Goal: Task Accomplishment & Management: Manage account settings

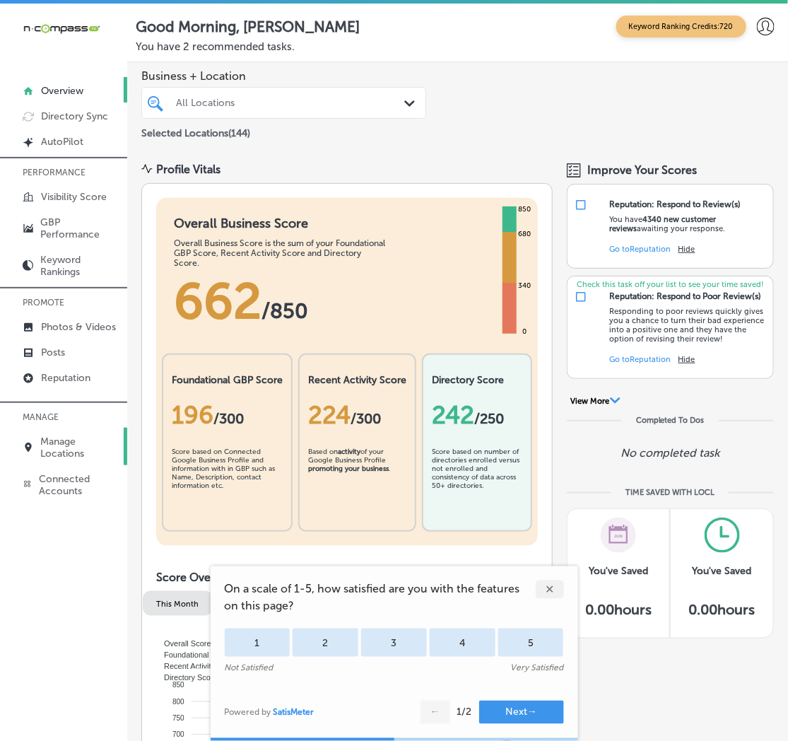
click at [58, 430] on link "Manage Locations" at bounding box center [63, 446] width 127 height 37
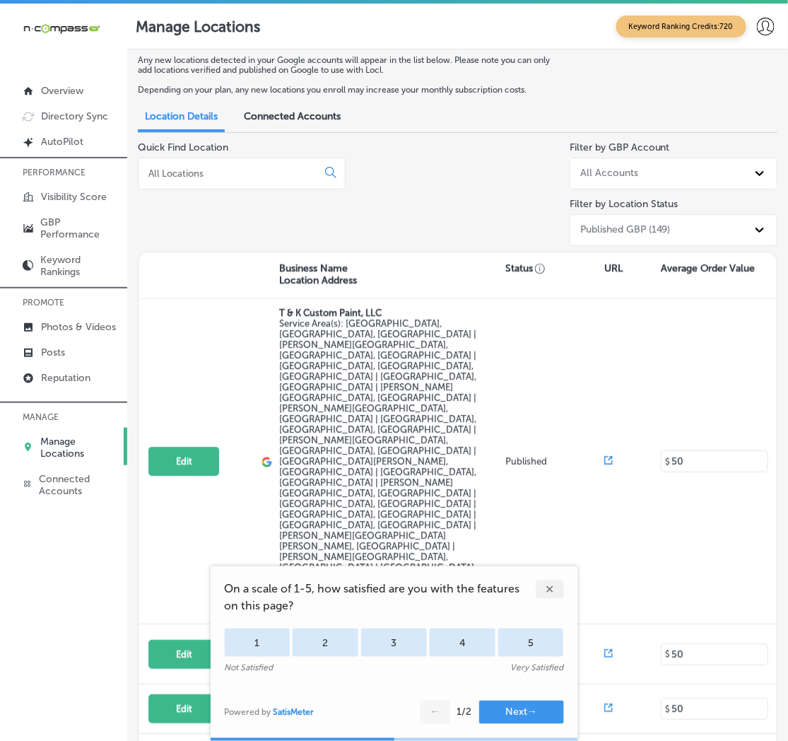
click at [549, 585] on div "✕" at bounding box center [550, 589] width 28 height 18
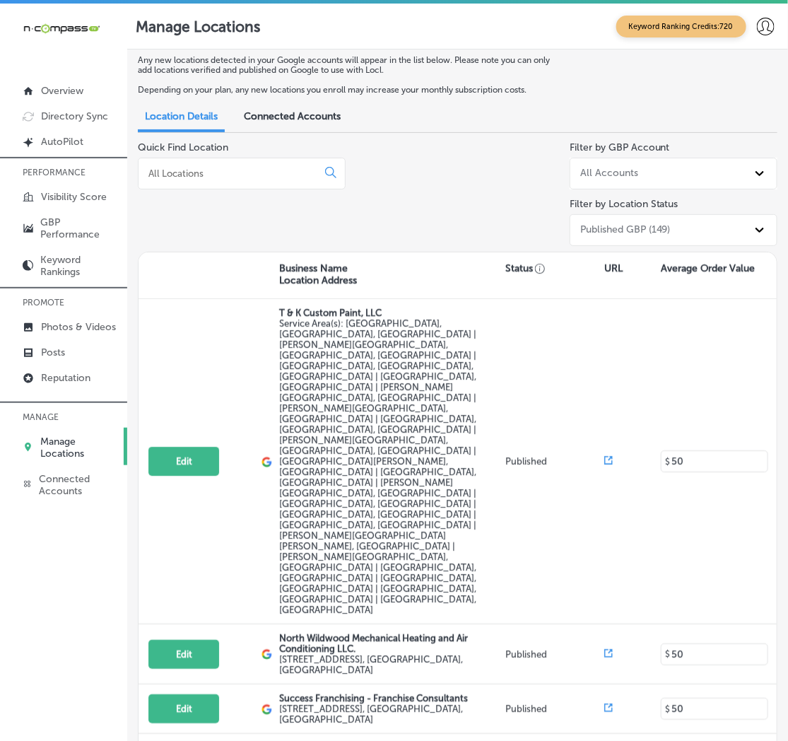
click at [187, 165] on div at bounding box center [242, 174] width 208 height 32
click at [182, 179] on input at bounding box center [230, 173] width 167 height 13
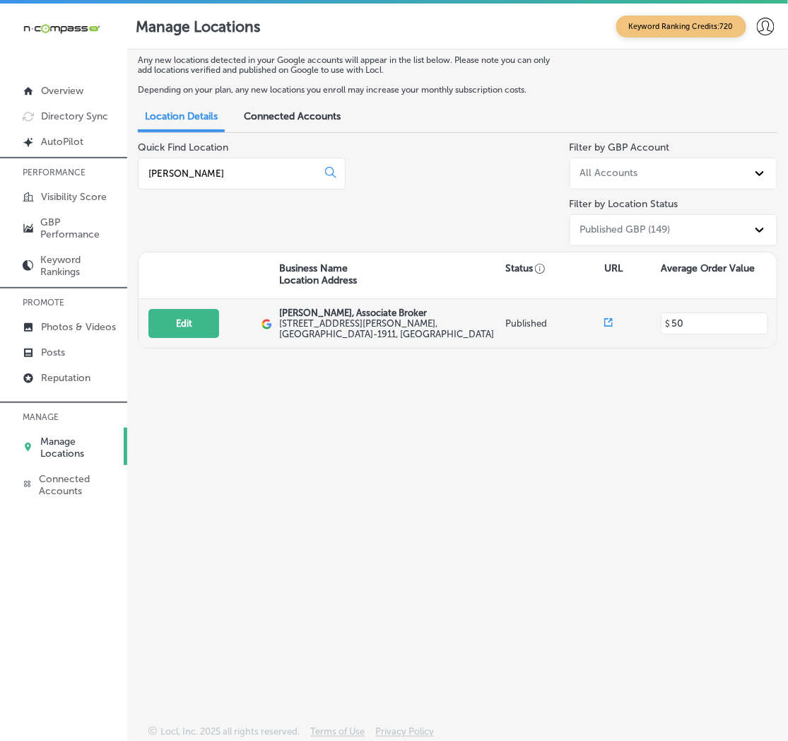
type input "[PERSON_NAME]"
click at [223, 319] on div "Edit This location is not published yet." at bounding box center [204, 323] width 113 height 29
click at [206, 324] on button "Edit" at bounding box center [183, 323] width 71 height 29
select select "US"
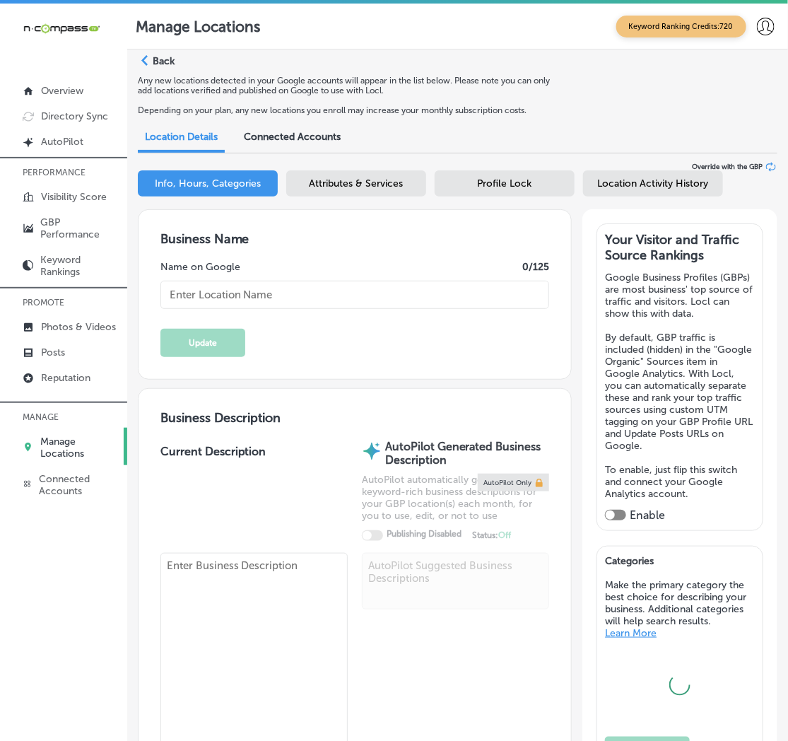
type input "[PERSON_NAME], Associate Broker"
type input "[STREET_ADDRESS][PERSON_NAME]"
type input "St Clair Shores"
type input "48081-1911"
type input "US"
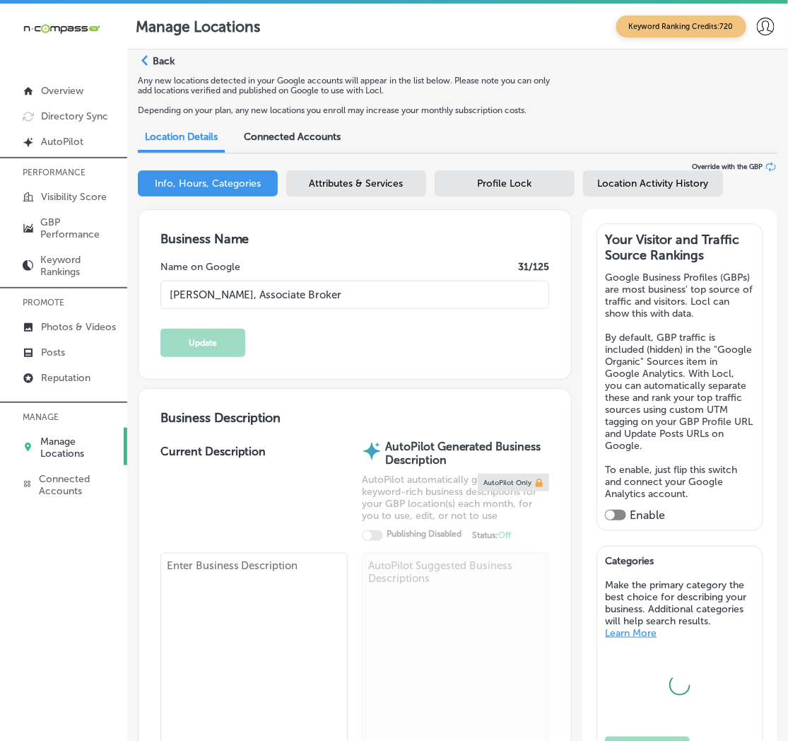
type input "[URL][DOMAIN_NAME][PERSON_NAME]"
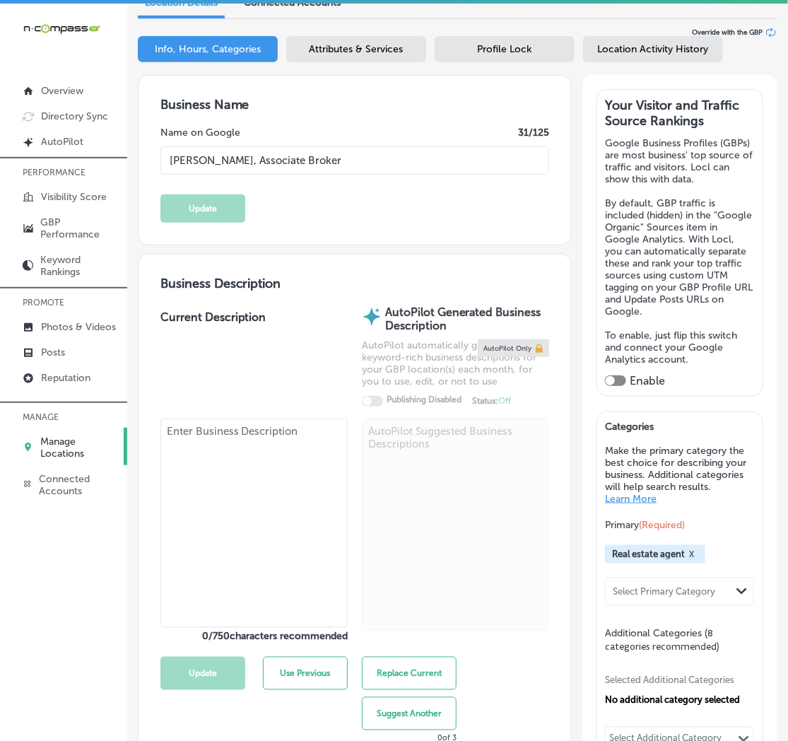
checkbox input "true"
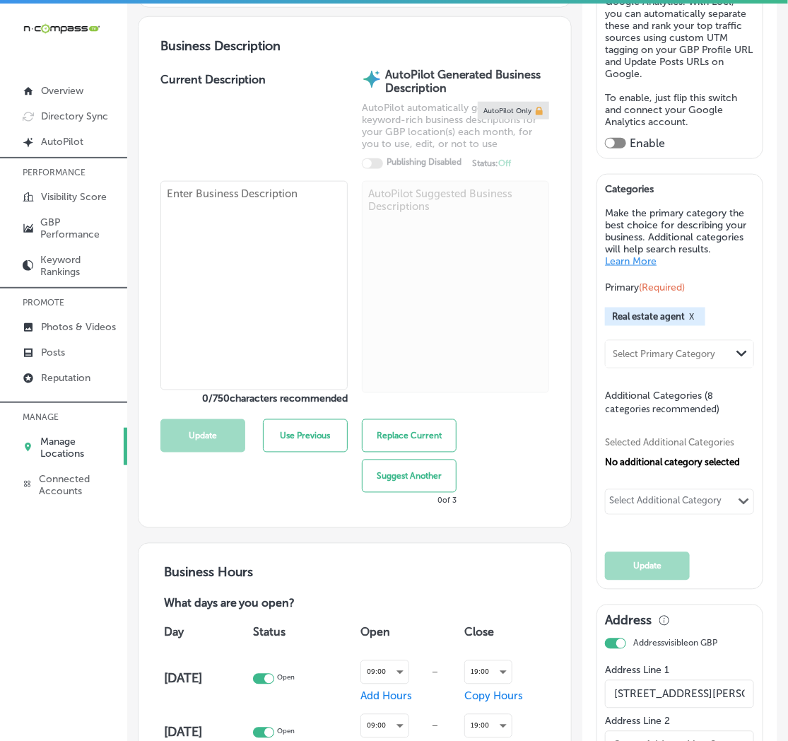
type textarea "[PERSON_NAME], Associate Broker, is a trusted real estate agent in [GEOGRAPHIC_…"
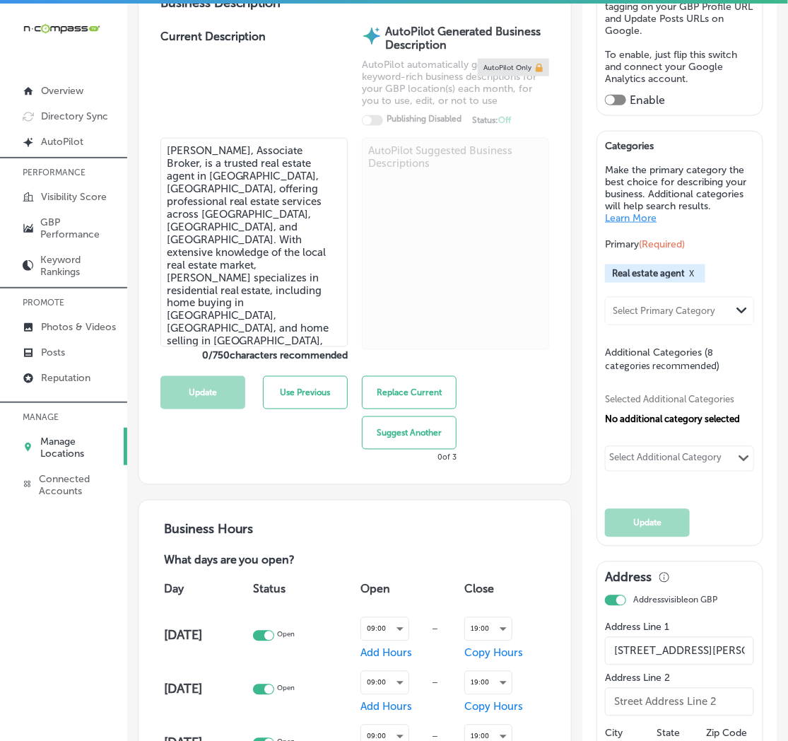
type input "[PHONE_NUMBER]"
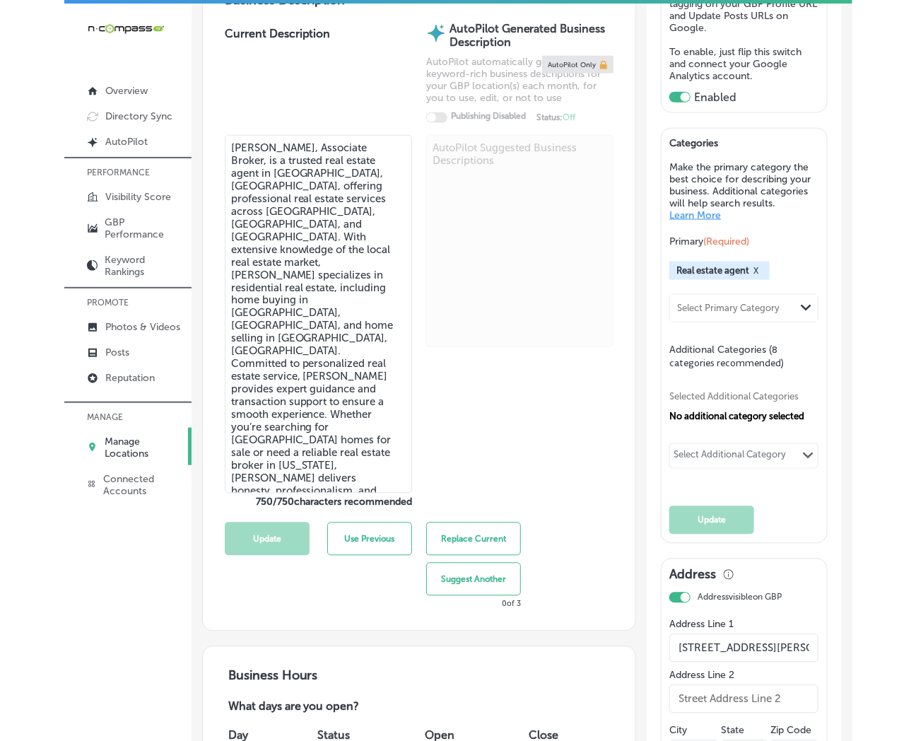
scroll to position [418, 0]
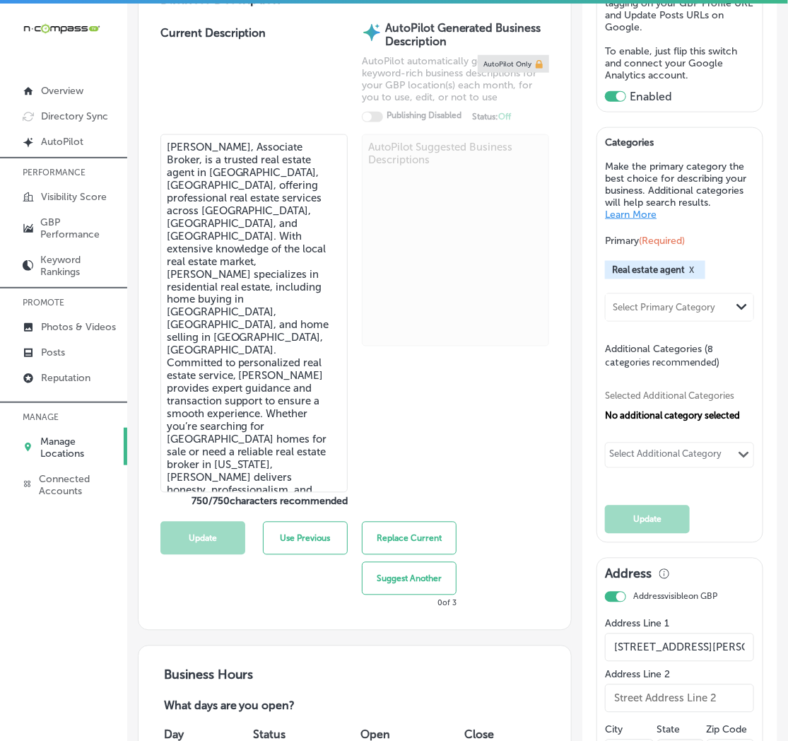
click at [647, 453] on div "Select Additional Category" at bounding box center [665, 457] width 112 height 16
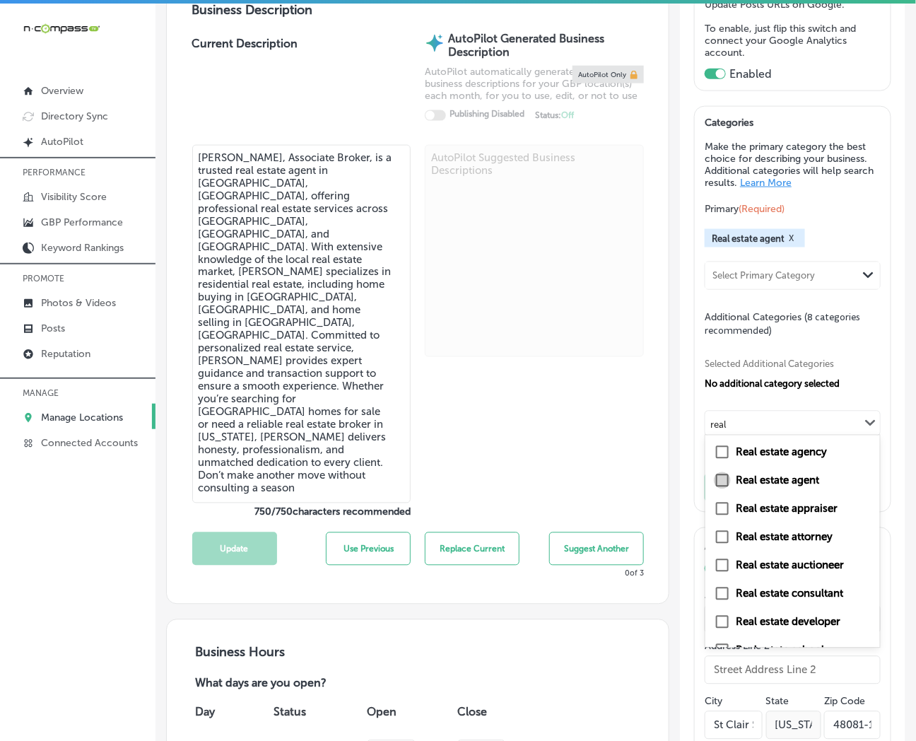
click at [716, 477] on input "checkbox" at bounding box center [722, 480] width 17 height 17
type input "real"
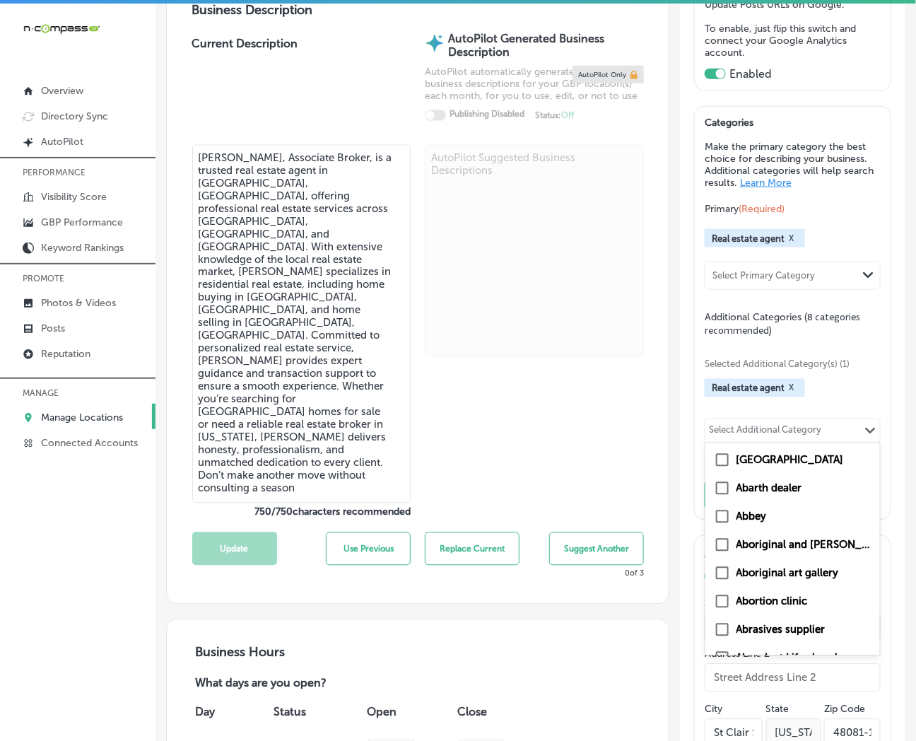
click at [729, 427] on div "Select Additional Category" at bounding box center [765, 433] width 112 height 16
type input "real"
checkbox input "true"
checkbox input "false"
type input "real"
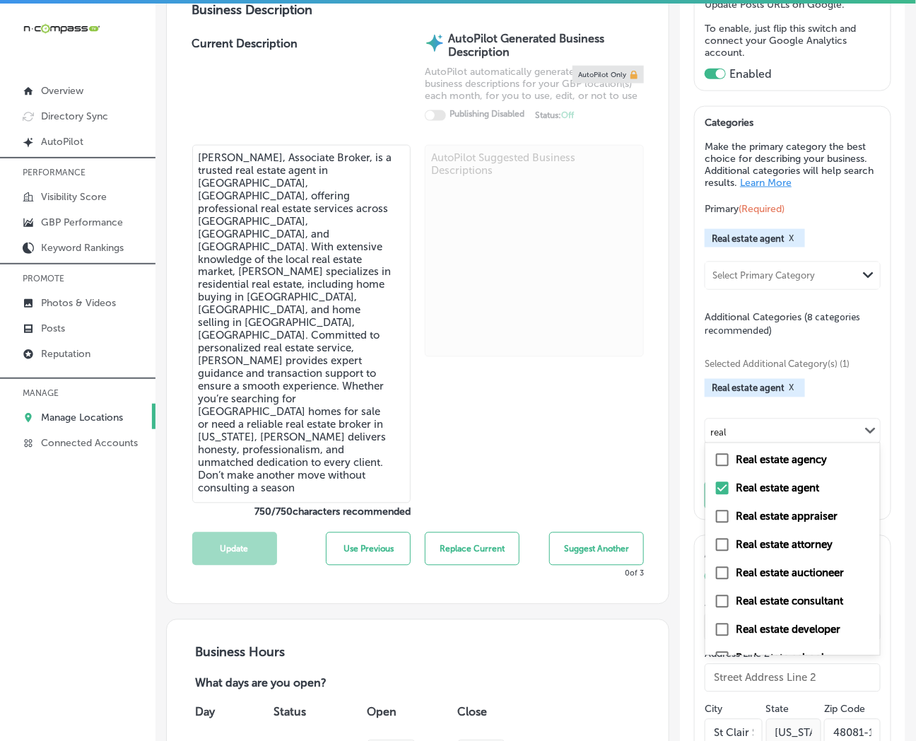
checkbox input "false"
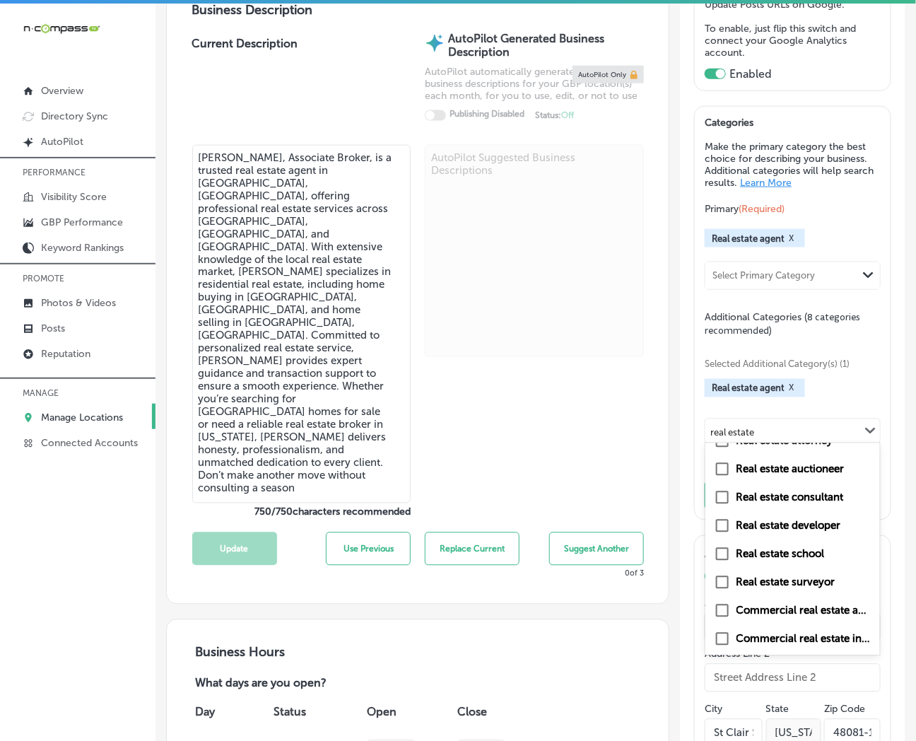
scroll to position [160, 0]
type input "real estate"
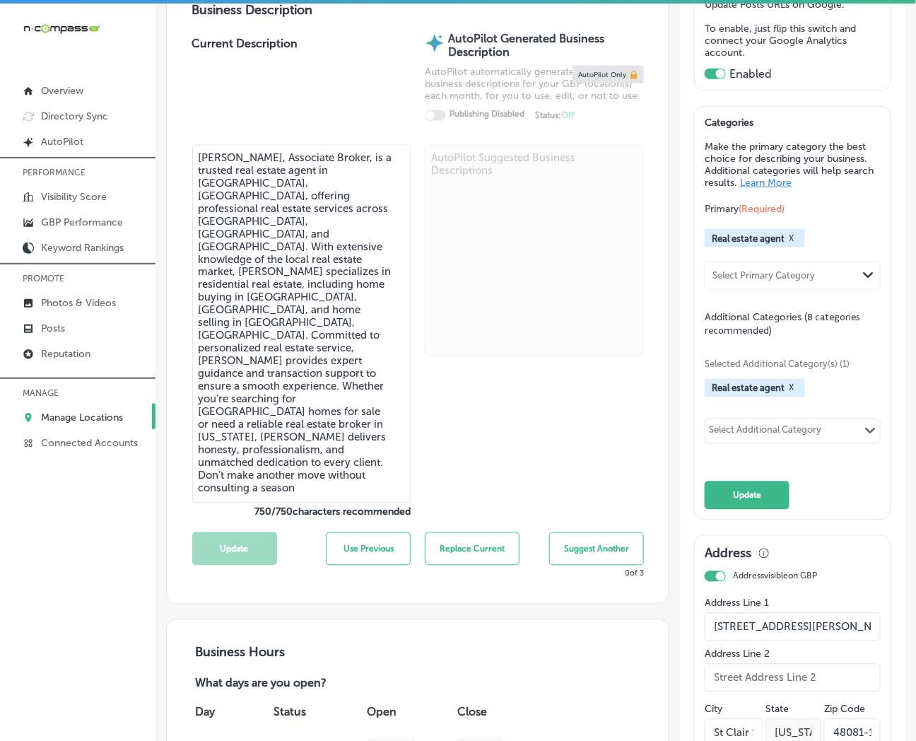
click at [69, 420] on p "Manage Locations" at bounding box center [82, 417] width 82 height 12
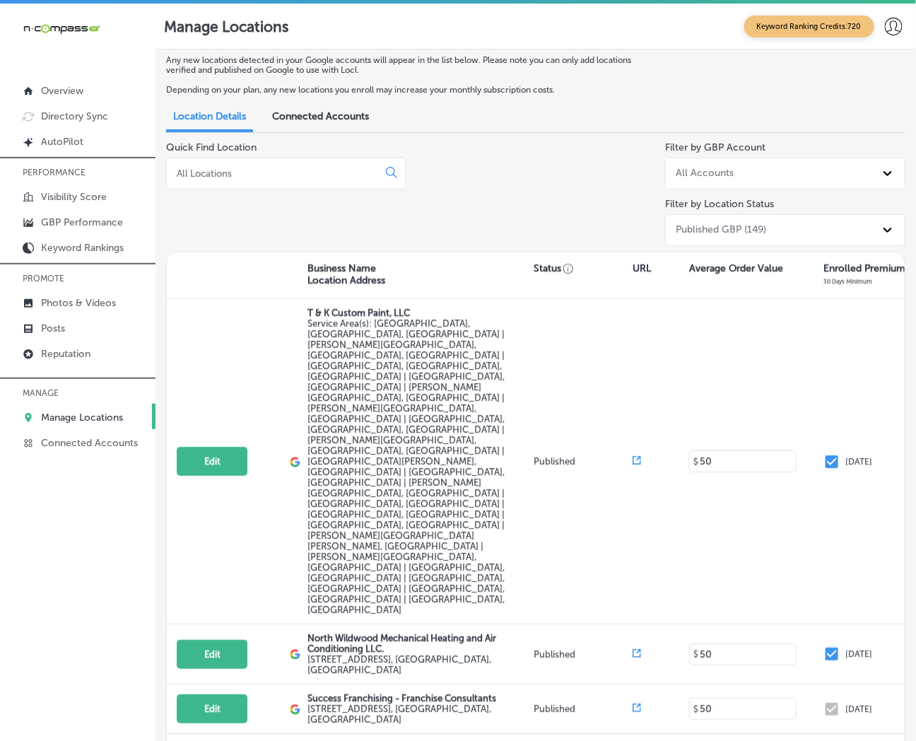
click at [322, 180] on div at bounding box center [286, 174] width 240 height 32
click at [322, 177] on input at bounding box center [274, 173] width 199 height 13
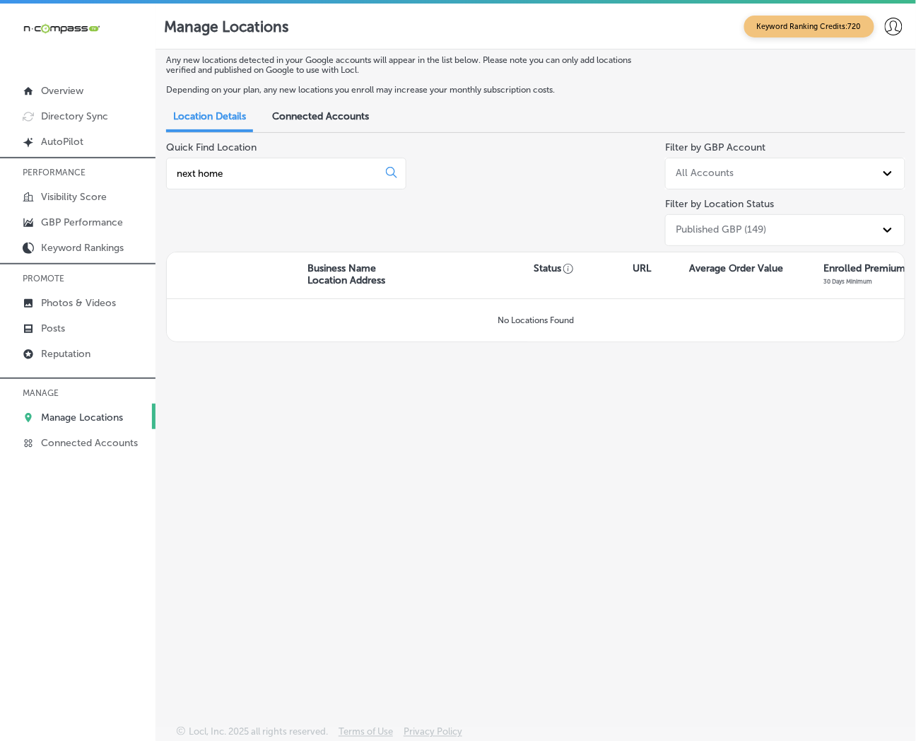
type input "next home"
